Goal: Information Seeking & Learning: Learn about a topic

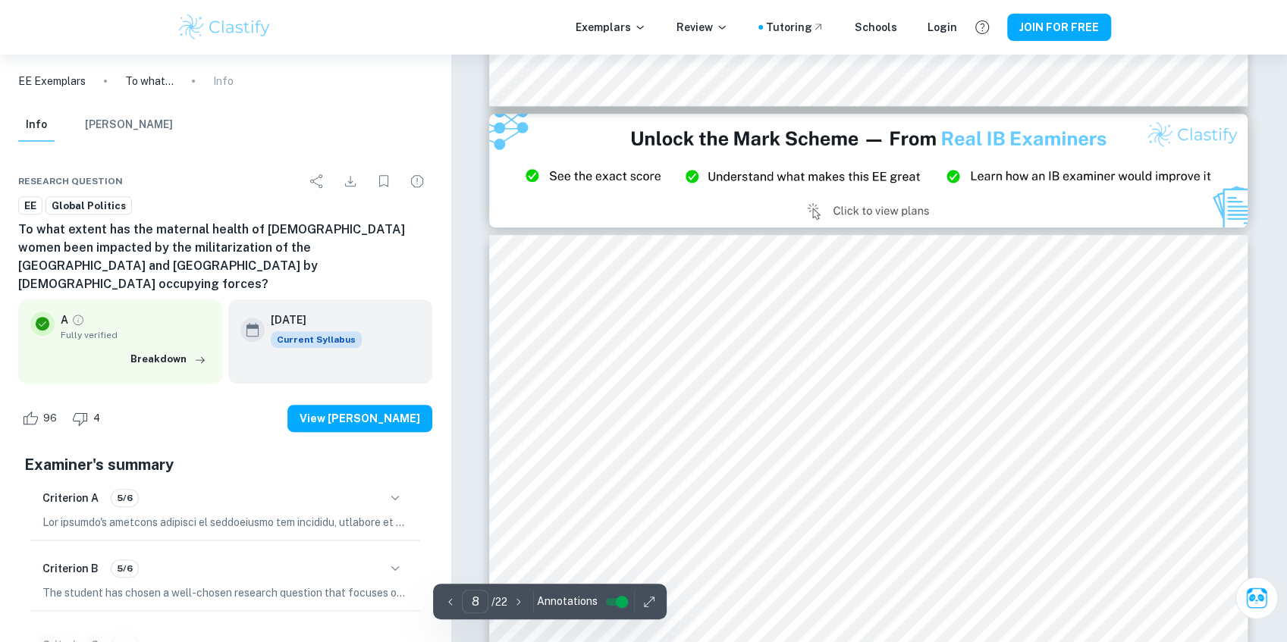
scroll to position [8140, 0]
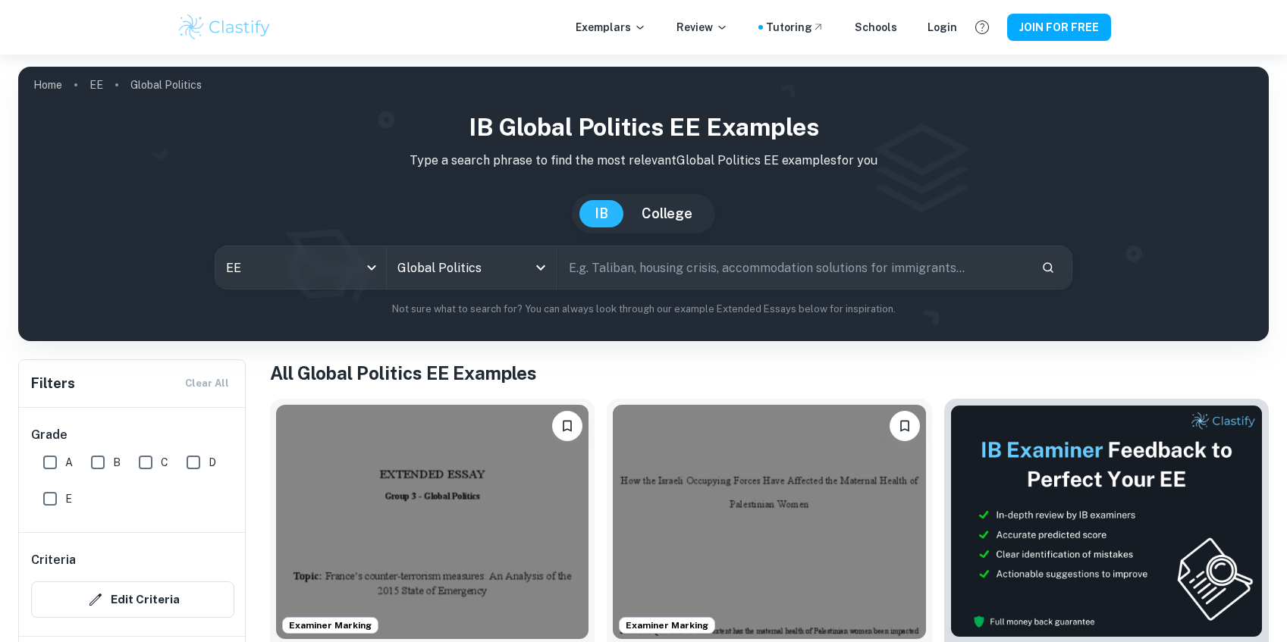
scroll to position [253, 0]
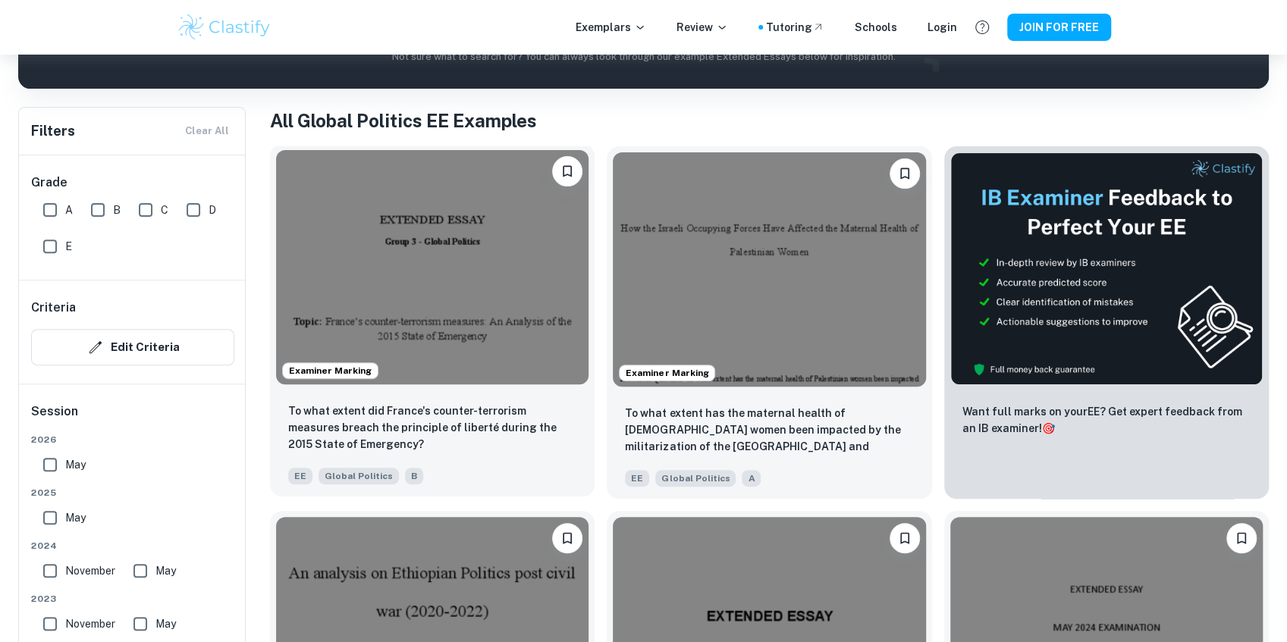
drag, startPoint x: 0, startPoint y: 0, endPoint x: 367, endPoint y: 310, distance: 480.6
click at [367, 310] on img at bounding box center [432, 267] width 312 height 234
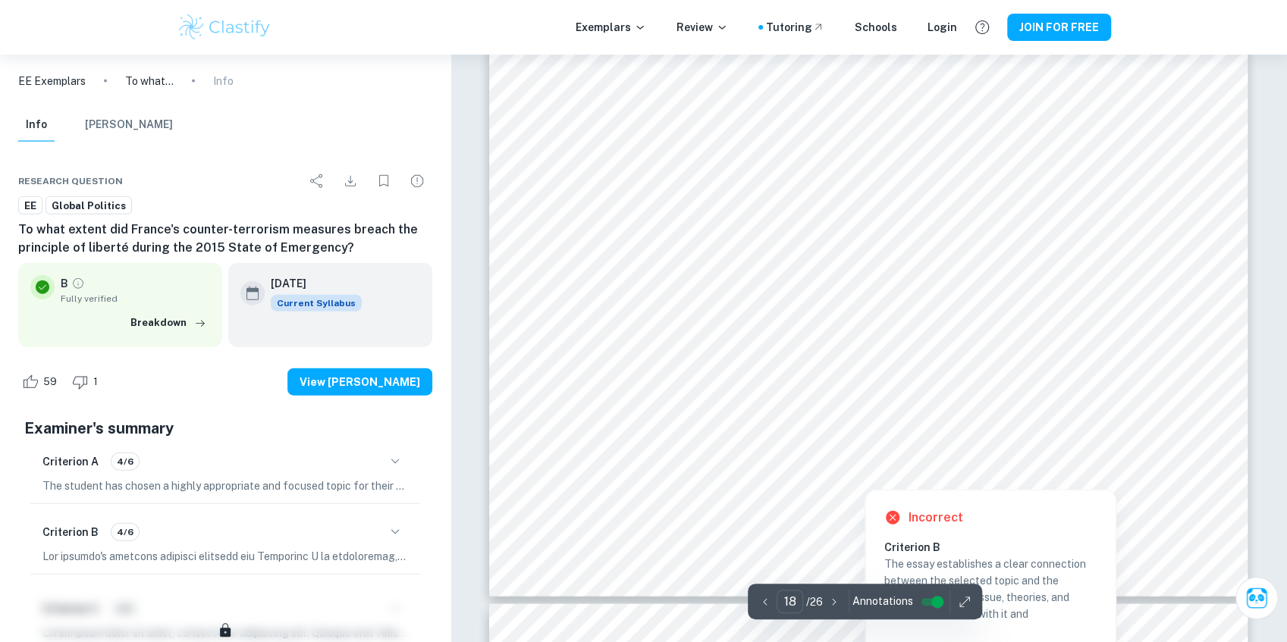
scroll to position [17746, 0]
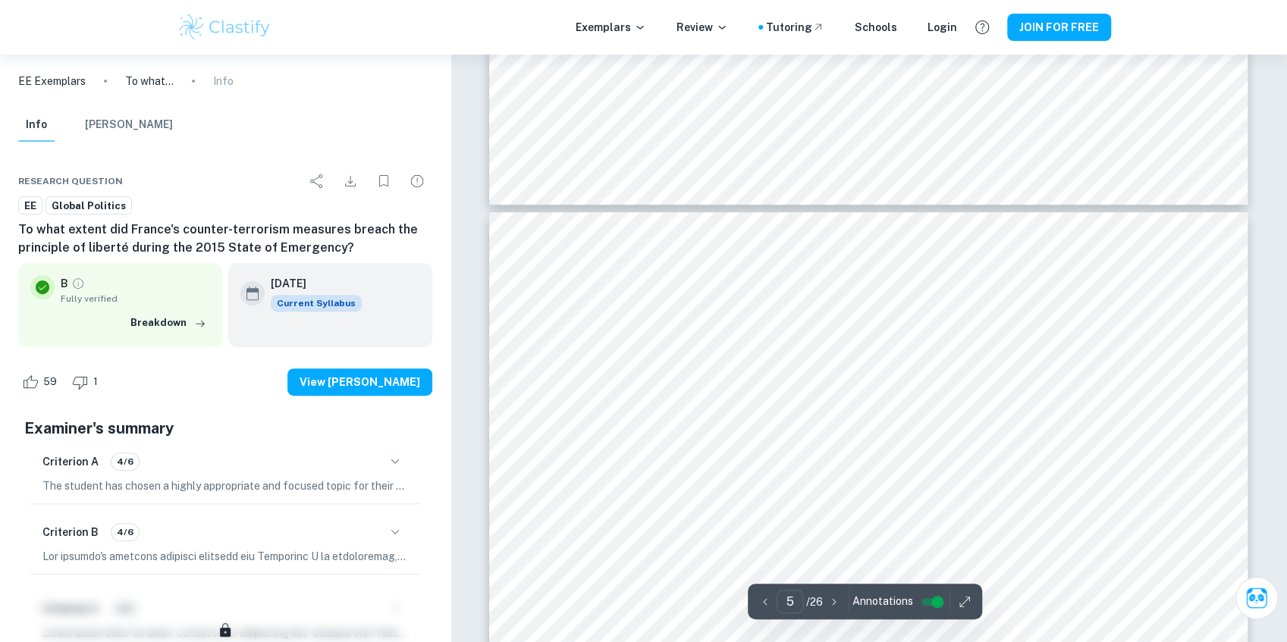
type input "4"
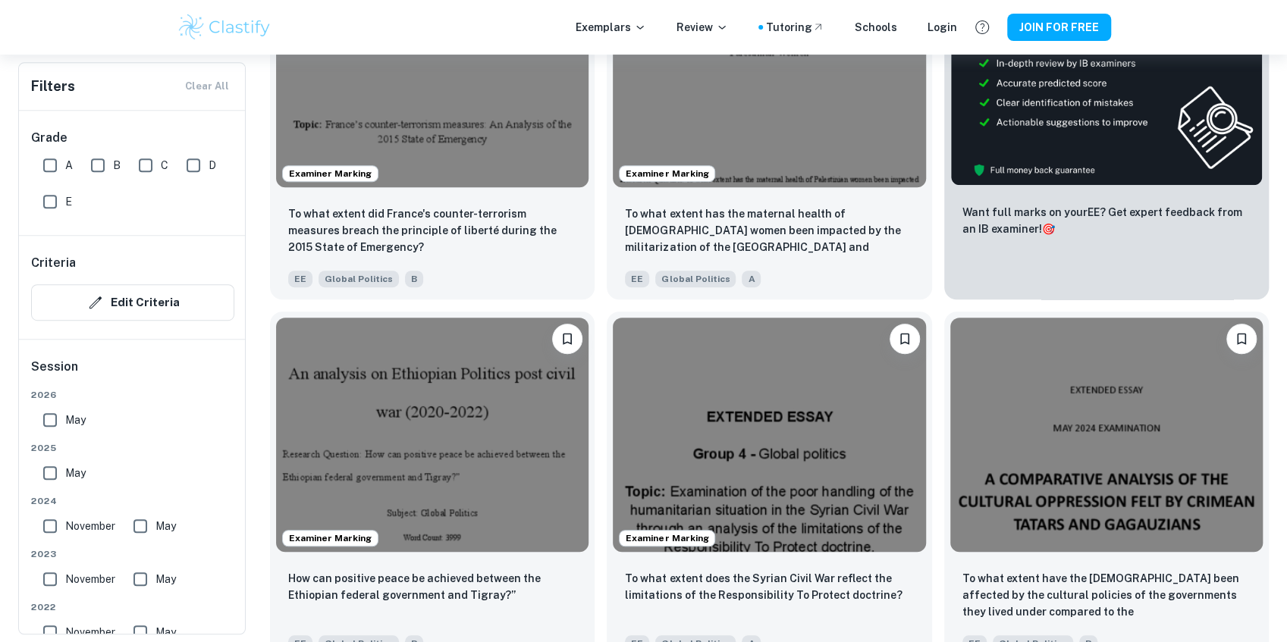
scroll to position [455, 0]
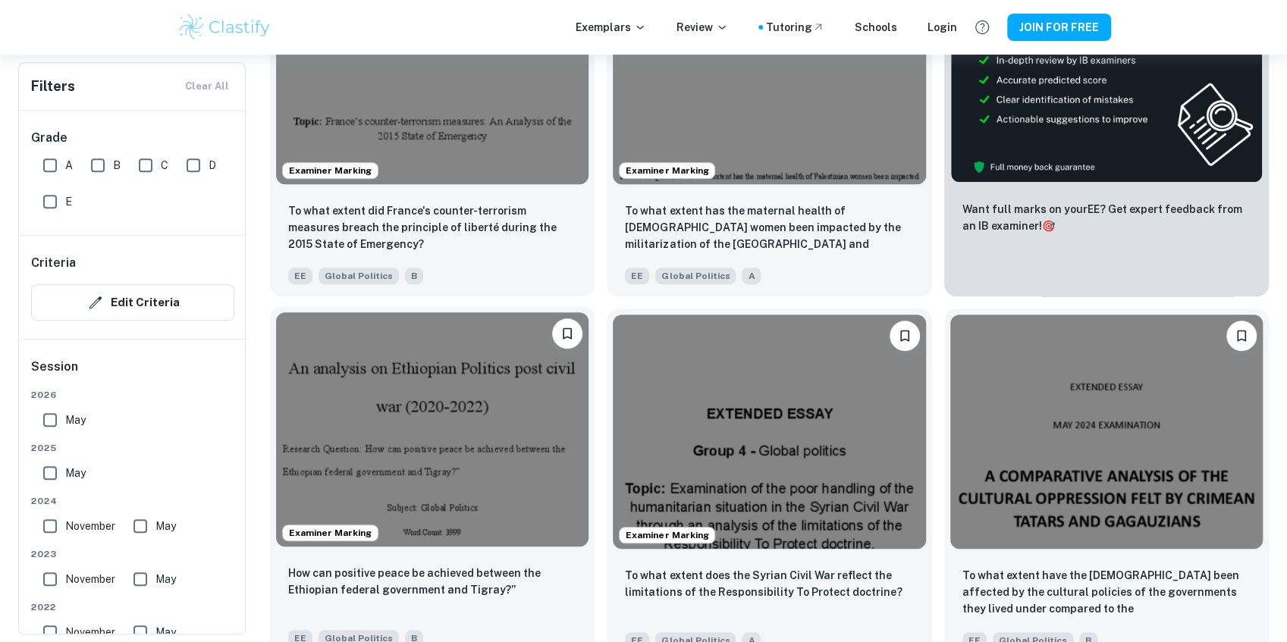
click at [381, 397] on img at bounding box center [432, 429] width 312 height 234
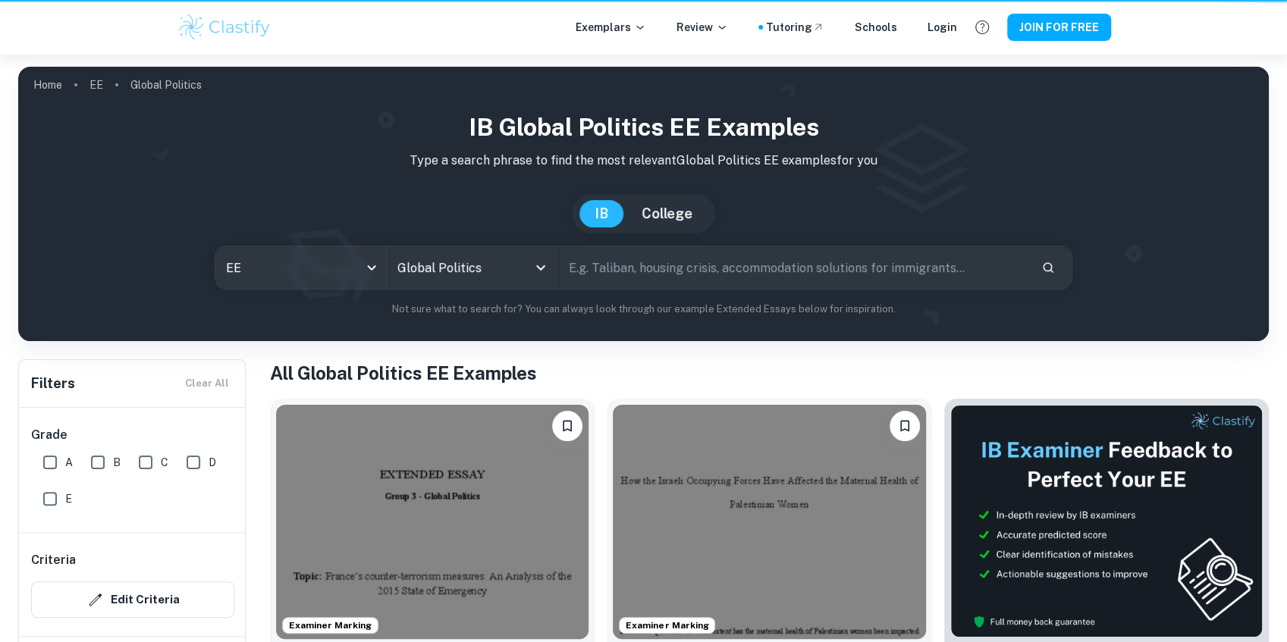
scroll to position [455, 0]
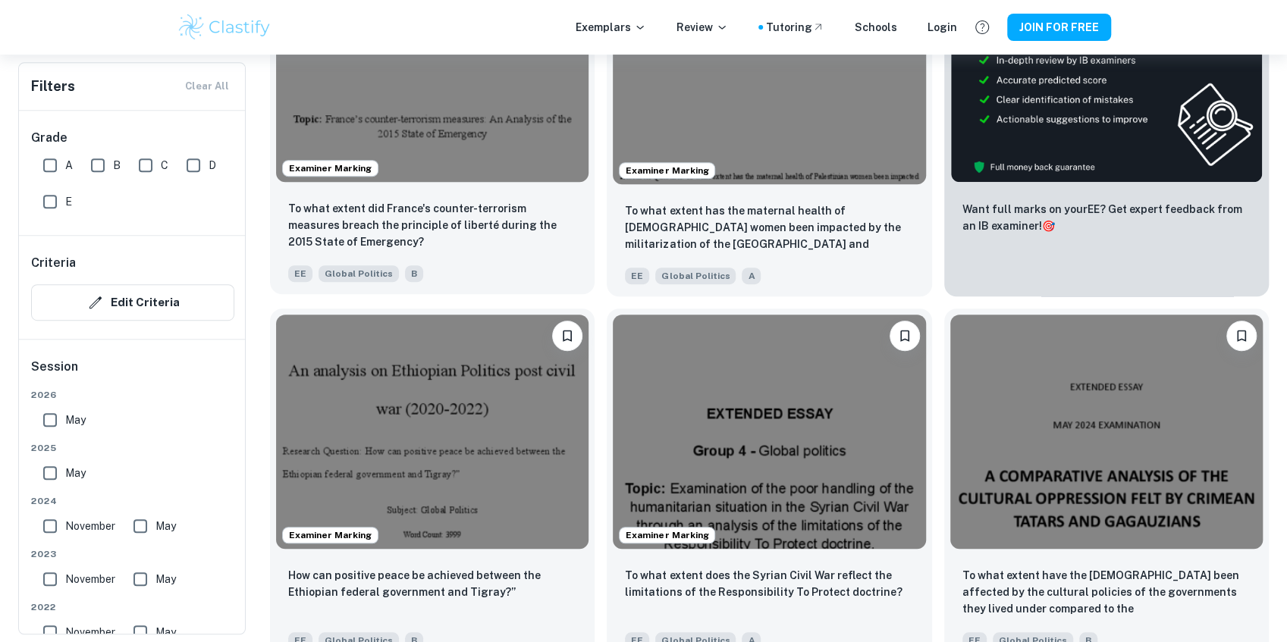
click at [444, 179] on img at bounding box center [432, 65] width 312 height 234
